Goal: Task Accomplishment & Management: Manage account settings

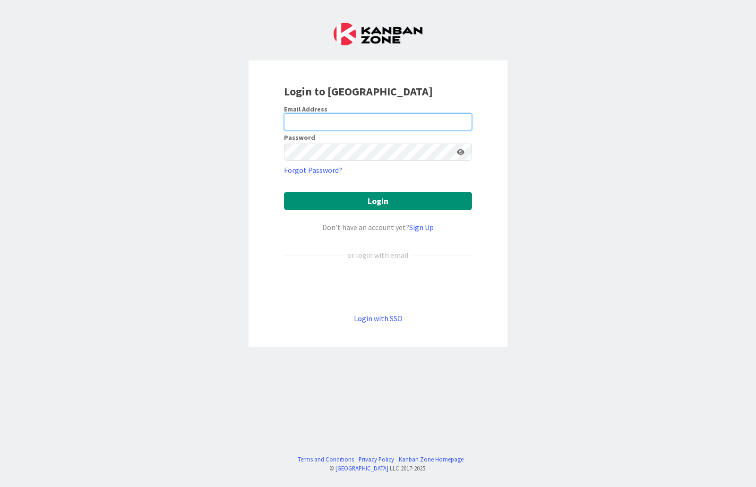
click at [336, 120] on input "email" at bounding box center [378, 121] width 188 height 17
click at [334, 121] on input "email" at bounding box center [378, 121] width 188 height 17
paste input "[PERSON_NAME].l.palma_fe"
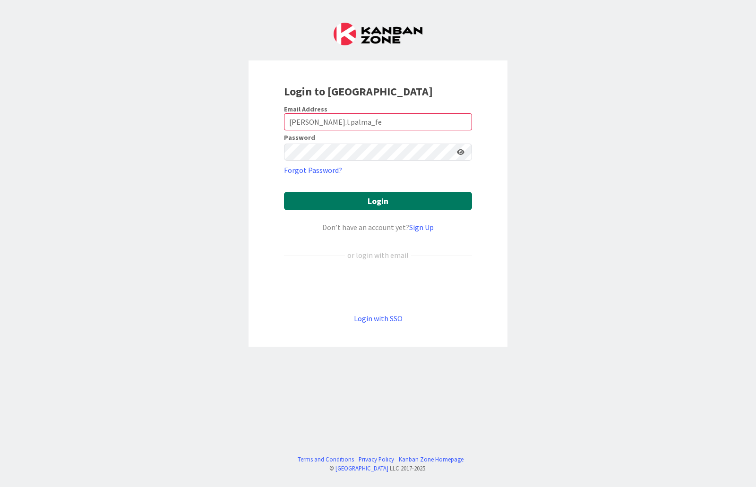
click at [423, 200] on button "Login" at bounding box center [378, 201] width 188 height 18
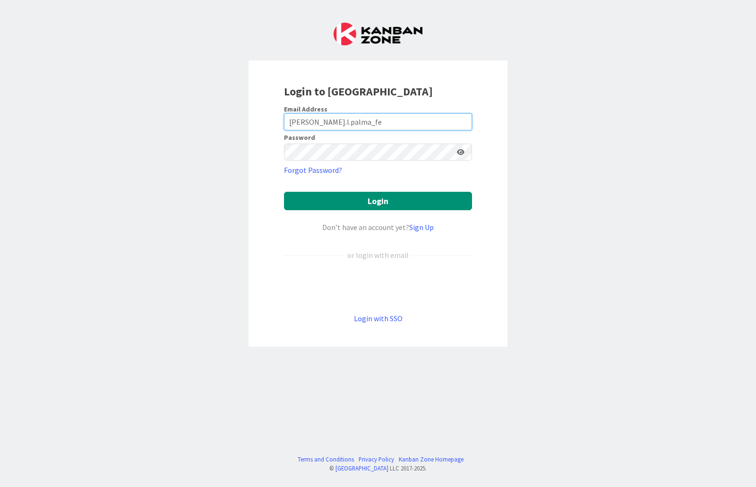
click at [354, 122] on input "[PERSON_NAME].l.palma_fe" at bounding box center [378, 121] width 188 height 17
drag, startPoint x: 338, startPoint y: 123, endPoint x: 289, endPoint y: 122, distance: 49.1
click at [289, 122] on input "[PERSON_NAME].l.palma_fe" at bounding box center [378, 121] width 188 height 17
paste input ".ext@igfej.mj.p"
type input "[PERSON_NAME].[PERSON_NAME].ext@igfej.mj.[PERSON_NAME]"
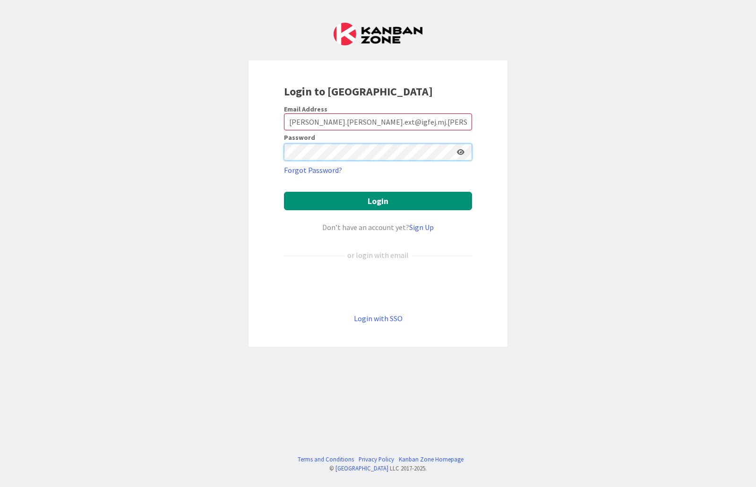
click at [277, 166] on div "Login to [GEOGRAPHIC_DATA] Email Address artur.[PERSON_NAME].ext@igfej.mj.p Pas…" at bounding box center [378, 203] width 259 height 286
click at [462, 151] on icon at bounding box center [461, 152] width 8 height 7
click at [462, 151] on icon at bounding box center [460, 152] width 9 height 7
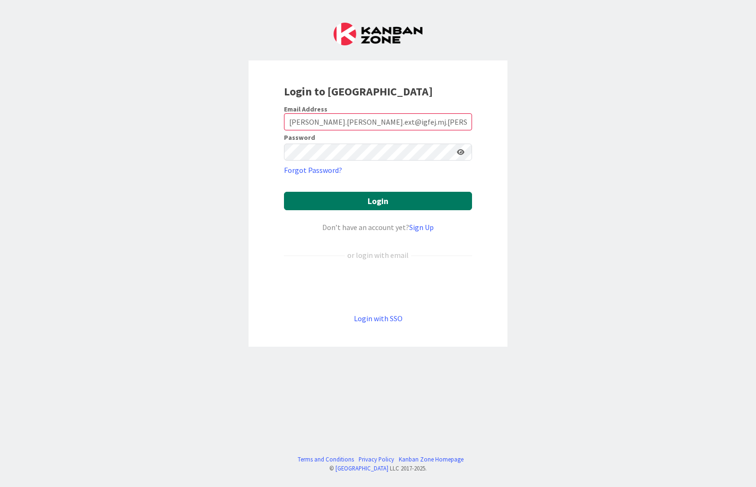
click at [412, 198] on button "Login" at bounding box center [378, 201] width 188 height 18
